Goal: Navigation & Orientation: Find specific page/section

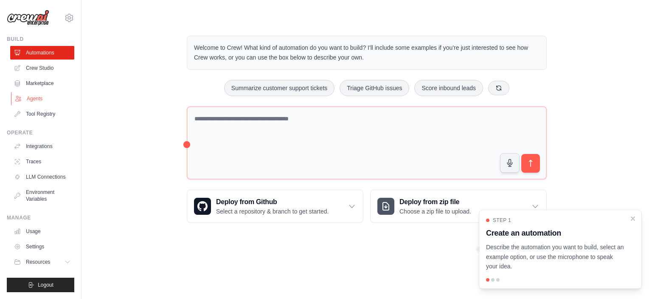
click at [34, 94] on link "Agents" at bounding box center [43, 99] width 64 height 14
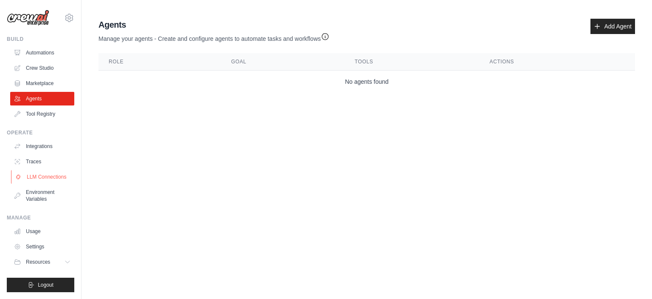
click at [41, 178] on link "LLM Connections" at bounding box center [43, 177] width 64 height 14
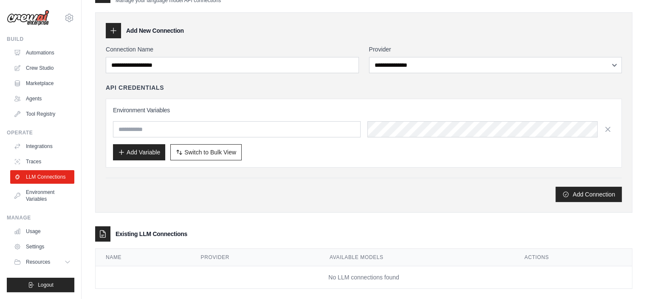
scroll to position [32, 0]
